Goal: Task Accomplishment & Management: Use online tool/utility

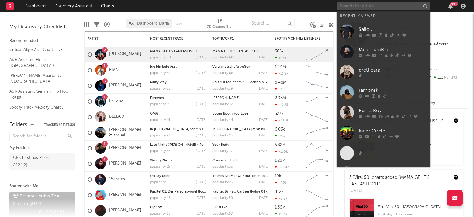
click at [365, 7] on input "text" at bounding box center [384, 6] width 94 height 8
paste input "[URL][DOMAIN_NAME]"
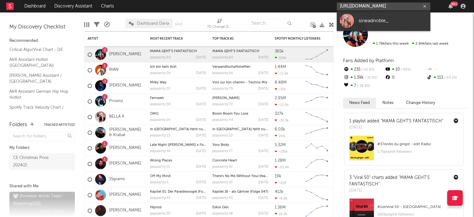
click at [364, 7] on input "[URL][DOMAIN_NAME]" at bounding box center [384, 6] width 94 height 8
paste input "music/original-sound-7380262928446016257"
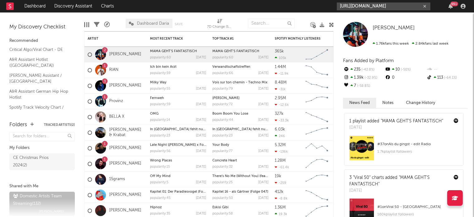
type input "[URL][DOMAIN_NAME]"
click at [366, 3] on input "[URL][DOMAIN_NAME]" at bounding box center [384, 6] width 94 height 8
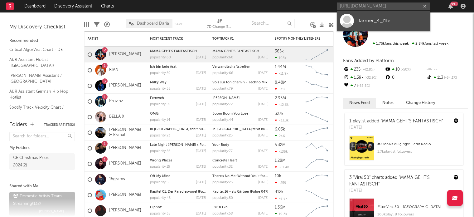
click at [366, 16] on link "farmer_4_l1fe" at bounding box center [384, 21] width 94 height 20
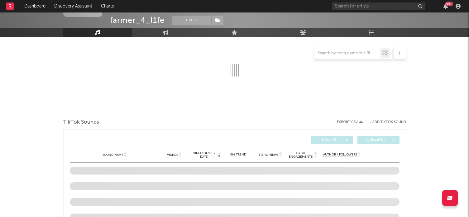
select select "1w"
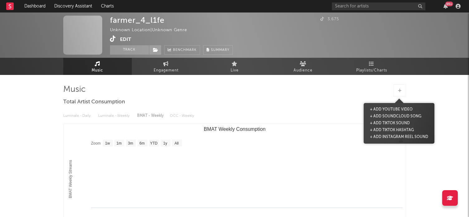
click at [398, 95] on div at bounding box center [400, 90] width 12 height 12
click at [391, 122] on button "+ Add TikTok Sound" at bounding box center [390, 123] width 43 height 7
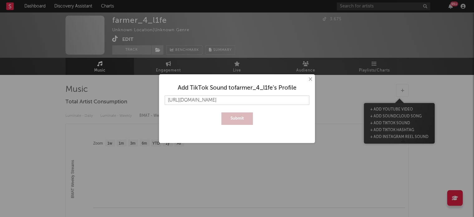
scroll to position [0, 11]
type input "[URL][DOMAIN_NAME]"
click at [248, 120] on button "Submit" at bounding box center [236, 118] width 31 height 12
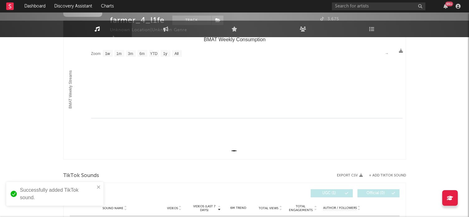
scroll to position [150, 0]
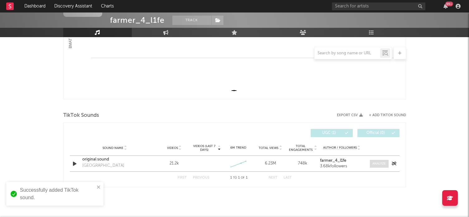
click at [372, 167] on span at bounding box center [379, 164] width 19 height 8
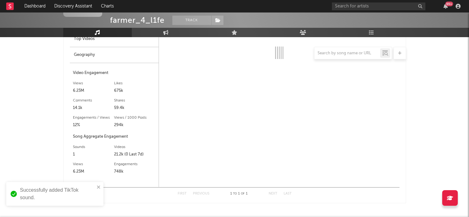
scroll to position [274, 0]
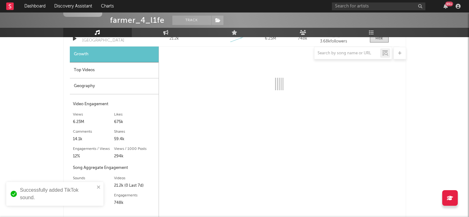
select select "6m"
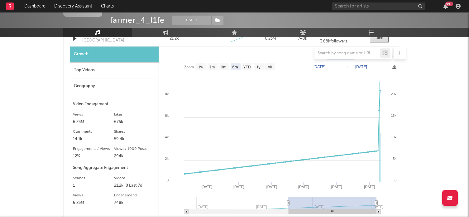
click at [118, 74] on div "Top Videos" at bounding box center [114, 70] width 89 height 16
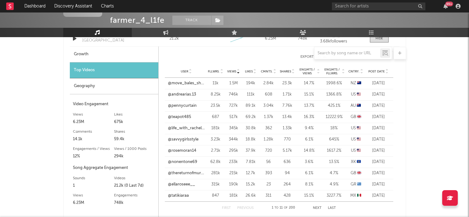
click at [124, 88] on div "Geography" at bounding box center [114, 86] width 89 height 16
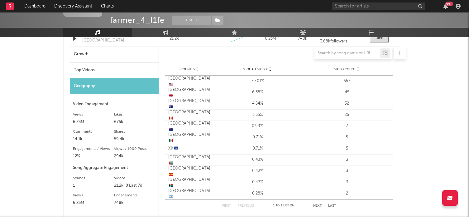
click at [439, 113] on div "farmer_4_l1fe Track Unknown Location | Unknown Genre Edit Track Benchmark Summa…" at bounding box center [234, 1] width 469 height 526
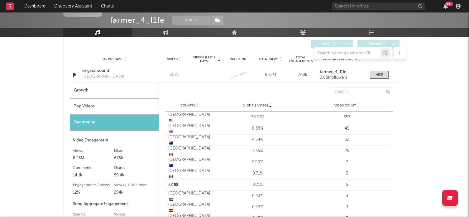
scroll to position [181, 0]
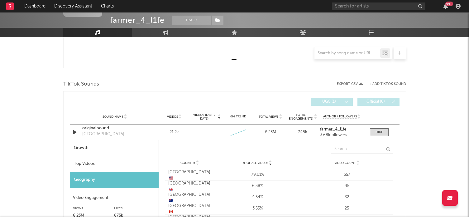
drag, startPoint x: 107, startPoint y: 158, endPoint x: 106, endPoint y: 152, distance: 6.3
click at [107, 158] on div "Top Videos" at bounding box center [114, 164] width 89 height 16
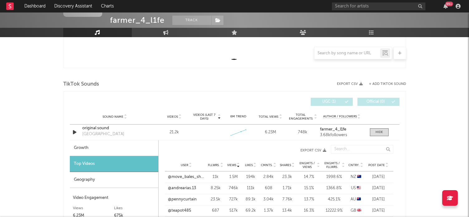
click at [106, 147] on div "Growth" at bounding box center [114, 148] width 89 height 16
select select "6m"
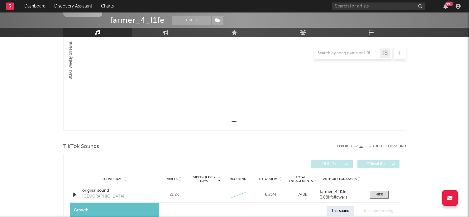
scroll to position [0, 0]
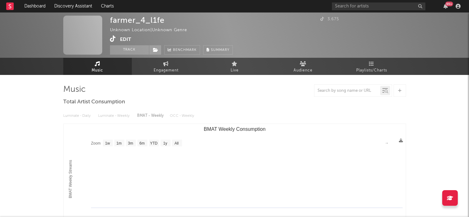
drag, startPoint x: 202, startPoint y: 127, endPoint x: 260, endPoint y: 132, distance: 57.6
click at [260, 132] on text "BMAT Weekly Consumption" at bounding box center [235, 128] width 62 height 5
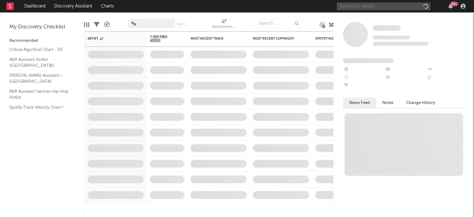
click at [363, 7] on input "text" at bounding box center [384, 6] width 94 height 8
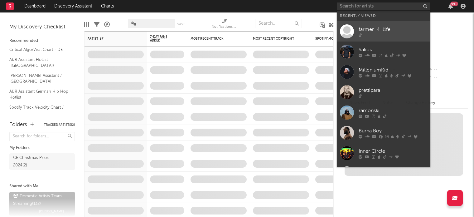
click at [366, 28] on div "farmer_4_l1fe" at bounding box center [393, 29] width 69 height 7
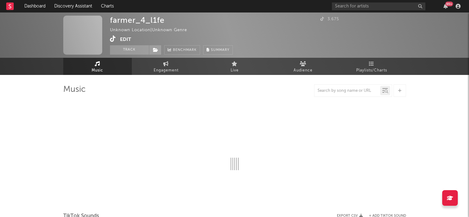
select select "1w"
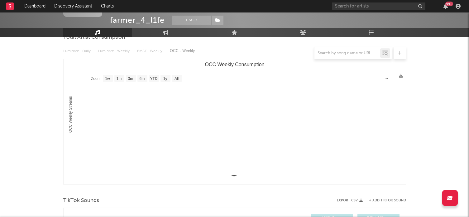
scroll to position [150, 0]
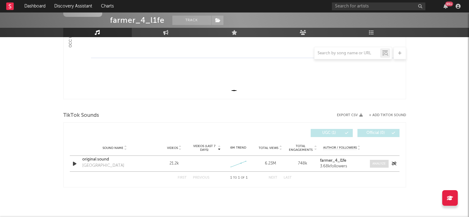
click at [370, 164] on span at bounding box center [379, 164] width 19 height 8
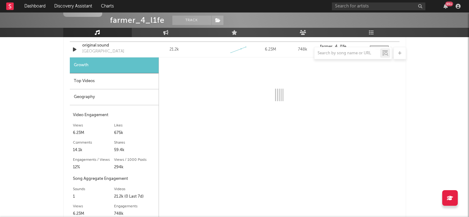
scroll to position [274, 0]
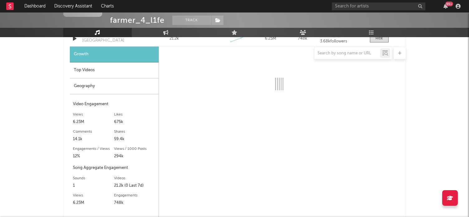
select select "6m"
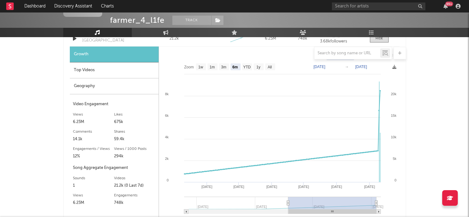
drag, startPoint x: 38, startPoint y: 22, endPoint x: 48, endPoint y: 23, distance: 9.7
click at [48, 23] on div "farmer_4_l1fe Track Unknown Location | Unknown Genre Edit Track Benchmark Summa…" at bounding box center [234, 6] width 469 height 62
click at [91, 75] on div "Top Videos" at bounding box center [114, 70] width 89 height 16
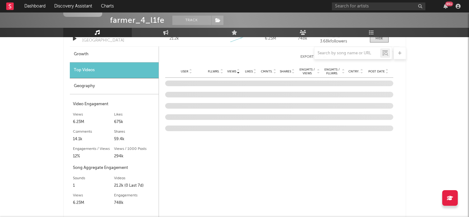
click at [96, 60] on div "Growth" at bounding box center [114, 54] width 89 height 16
select select "6m"
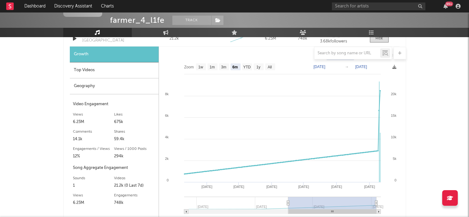
click at [42, 41] on div "farmer_4_l1fe Track Unknown Location | Unknown Genre Edit Track Benchmark Summa…" at bounding box center [234, 1] width 469 height 526
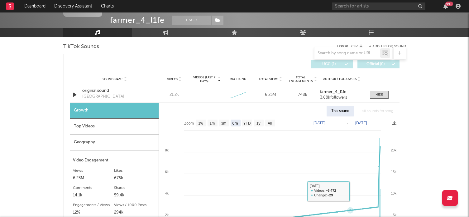
scroll to position [212, 0]
